Goal: Find specific page/section: Find specific page/section

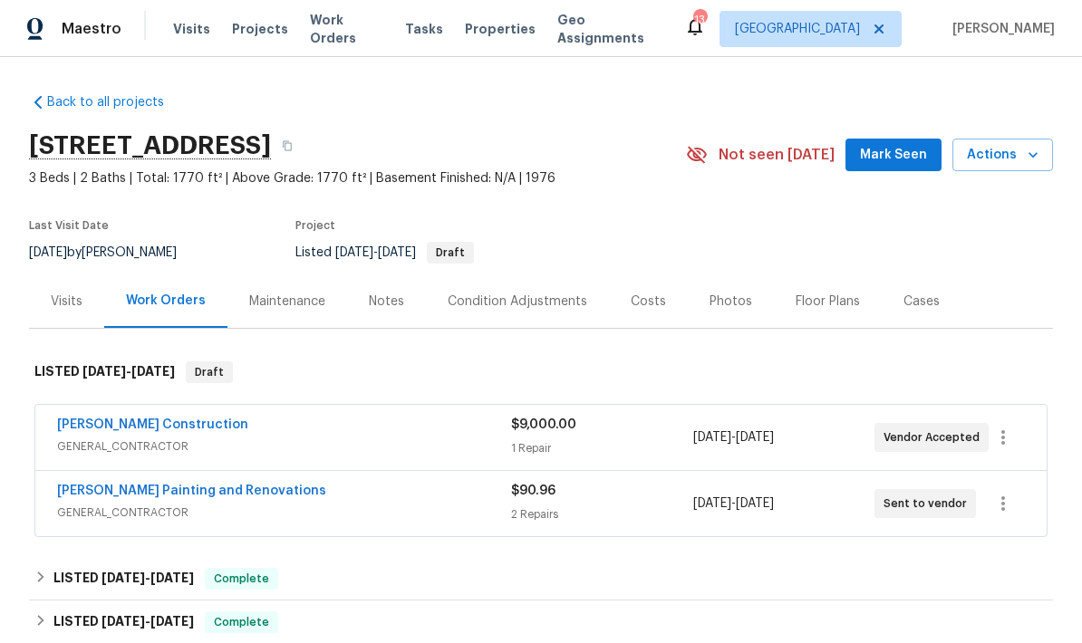
click at [74, 300] on div "Visits" at bounding box center [67, 302] width 32 height 18
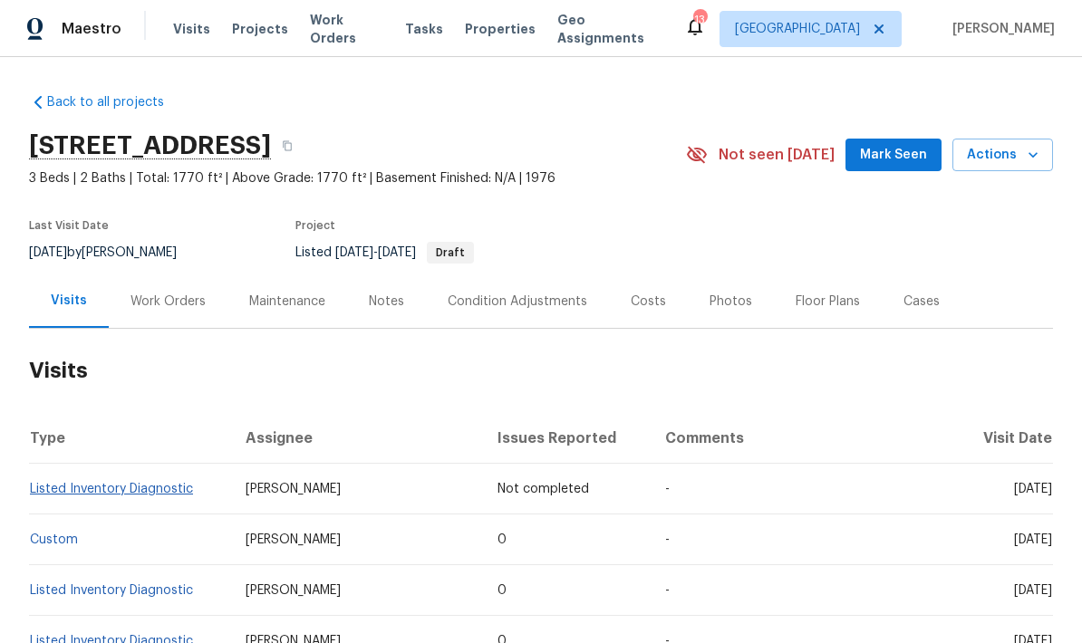
click at [156, 483] on link "Listed Inventory Diagnostic" at bounding box center [111, 489] width 163 height 13
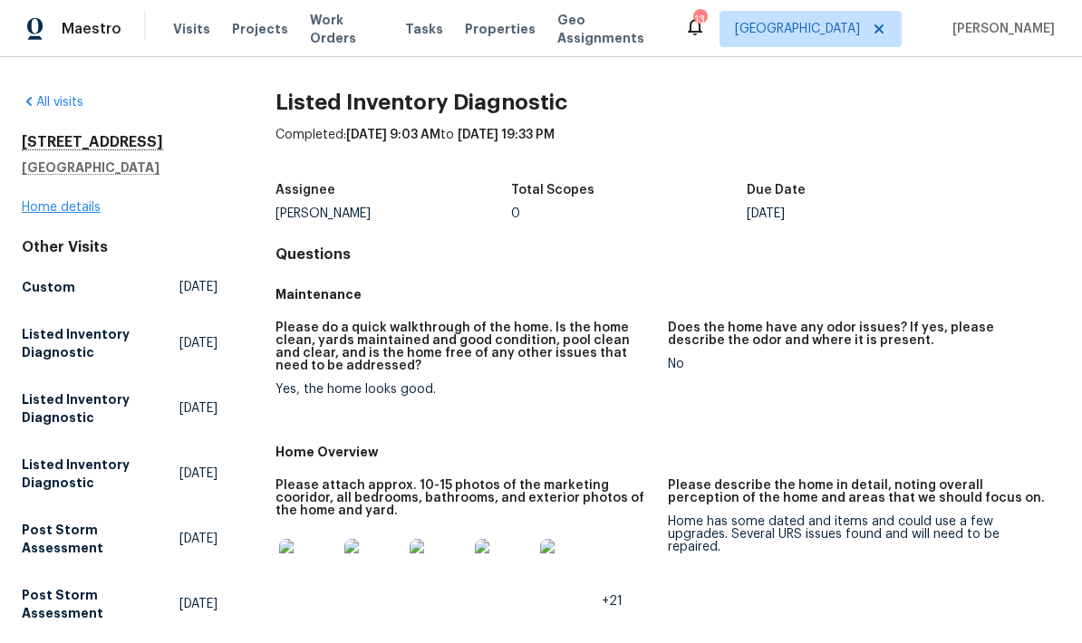
click at [80, 211] on link "Home details" at bounding box center [61, 207] width 79 height 13
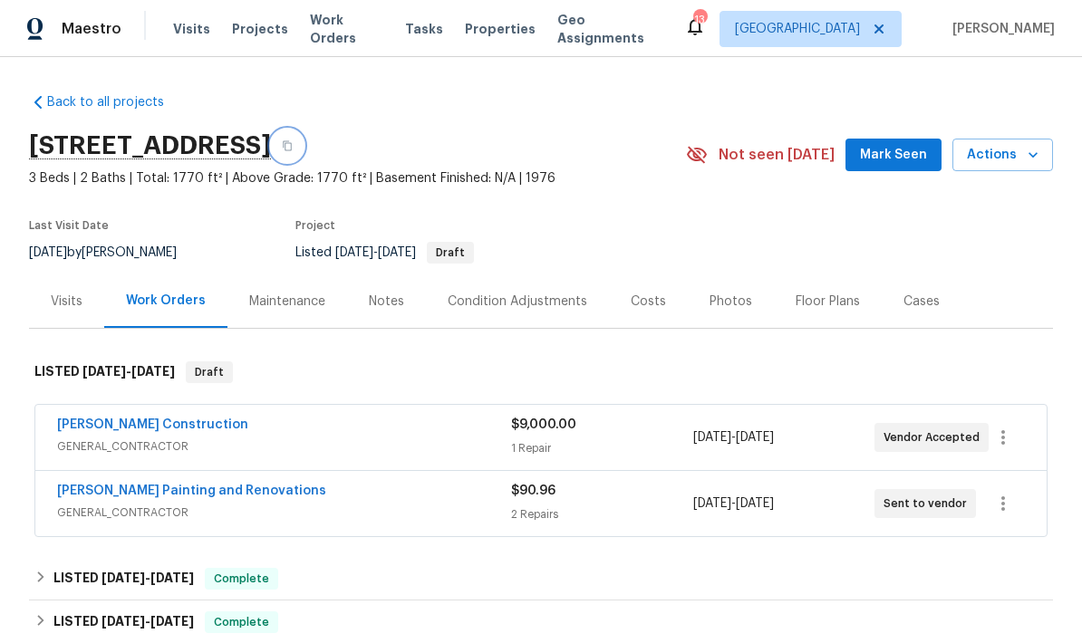
click at [293, 150] on icon "button" at bounding box center [287, 145] width 11 height 11
click at [71, 305] on div "Visits" at bounding box center [67, 302] width 32 height 18
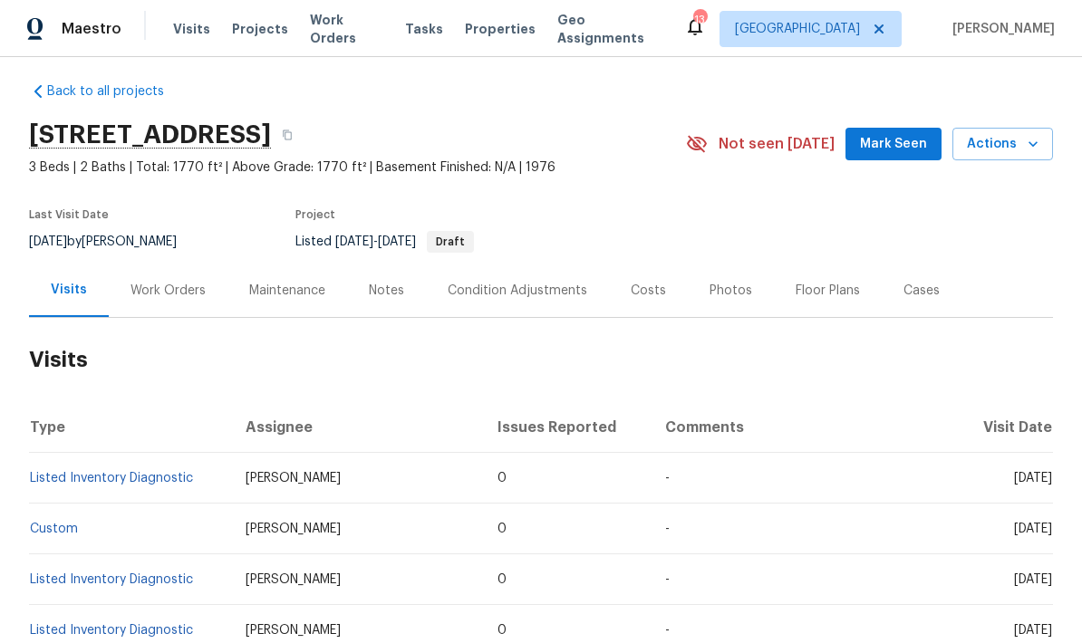
scroll to position [25, 0]
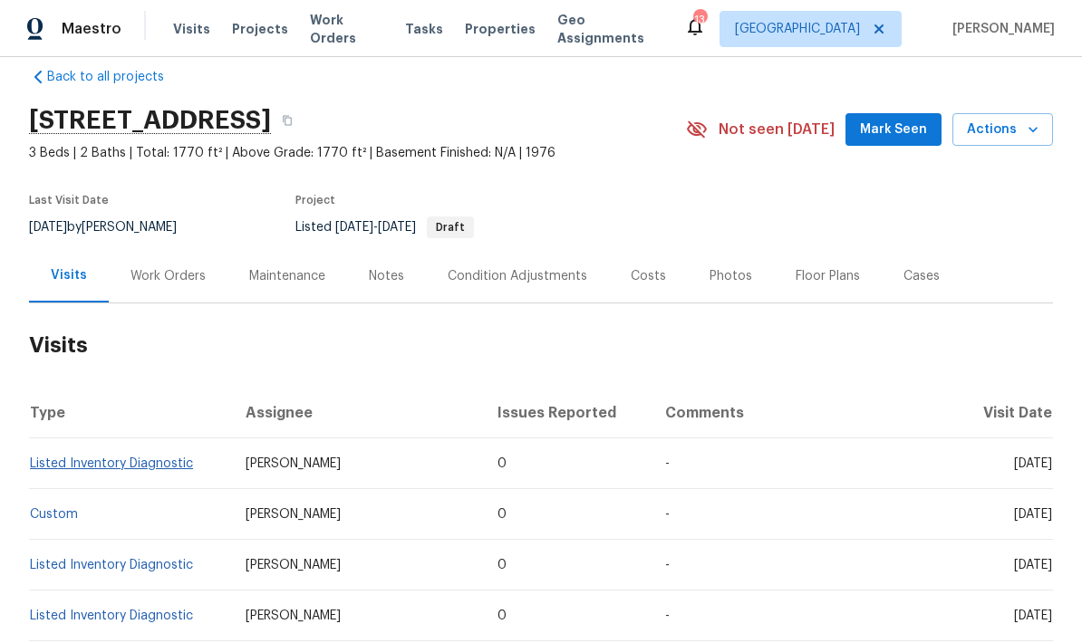
click at [160, 464] on link "Listed Inventory Diagnostic" at bounding box center [111, 464] width 163 height 13
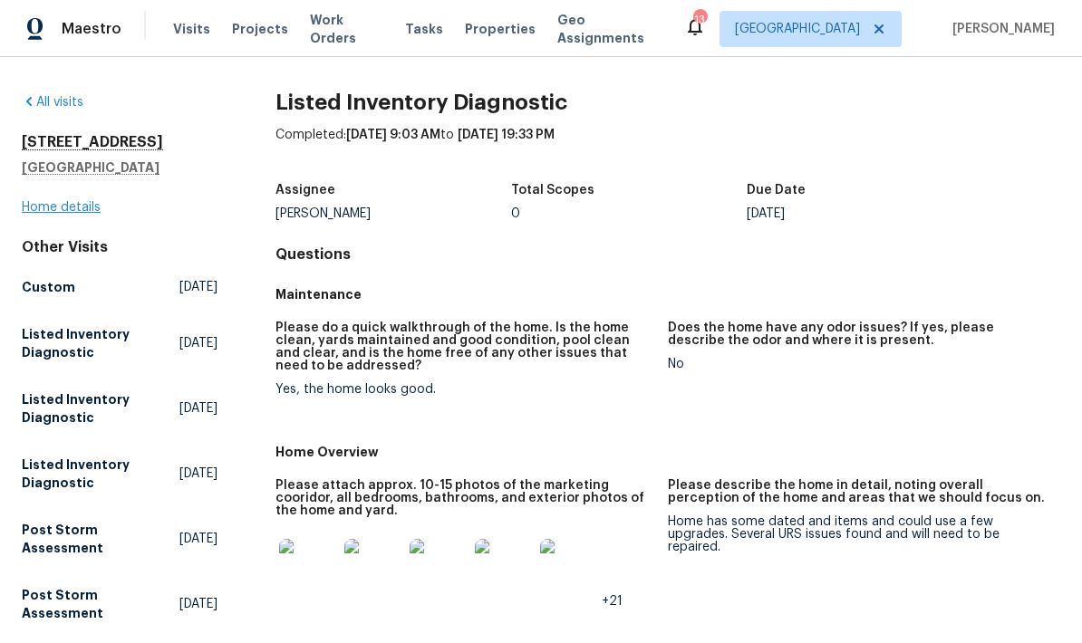
click at [68, 211] on link "Home details" at bounding box center [61, 207] width 79 height 13
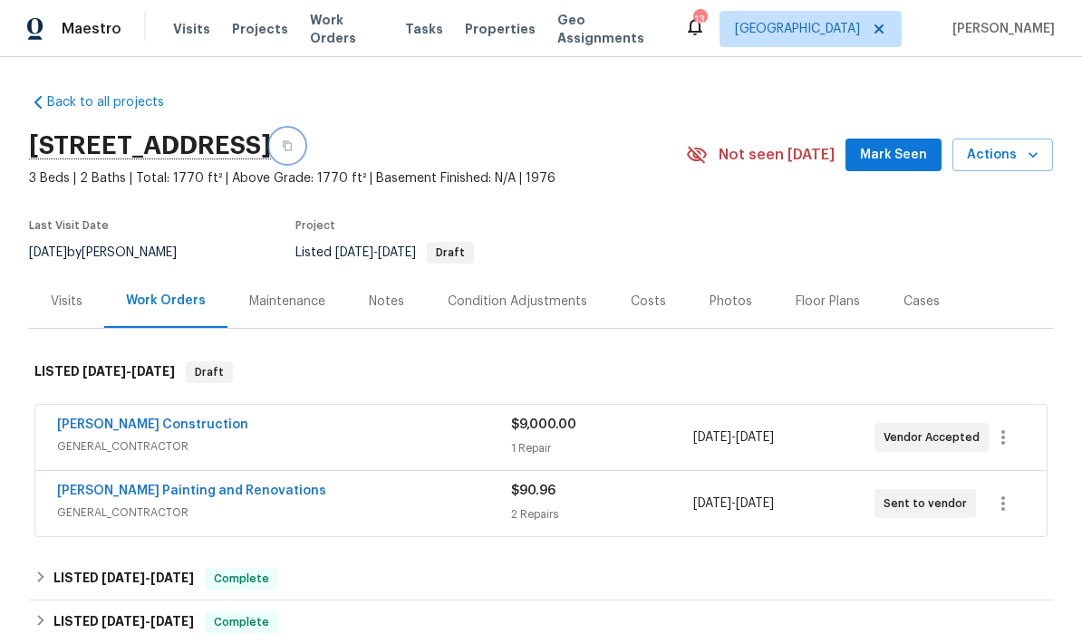
click at [292, 144] on icon "button" at bounding box center [287, 146] width 9 height 10
